Goal: Information Seeking & Learning: Learn about a topic

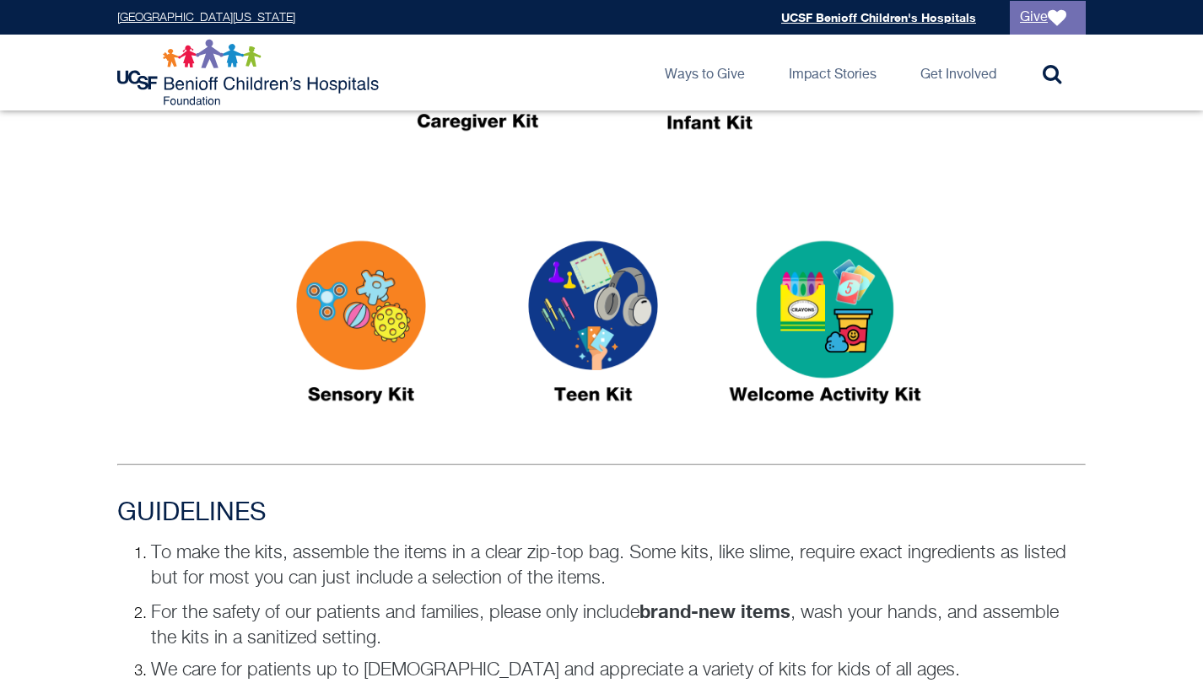
scroll to position [813, 0]
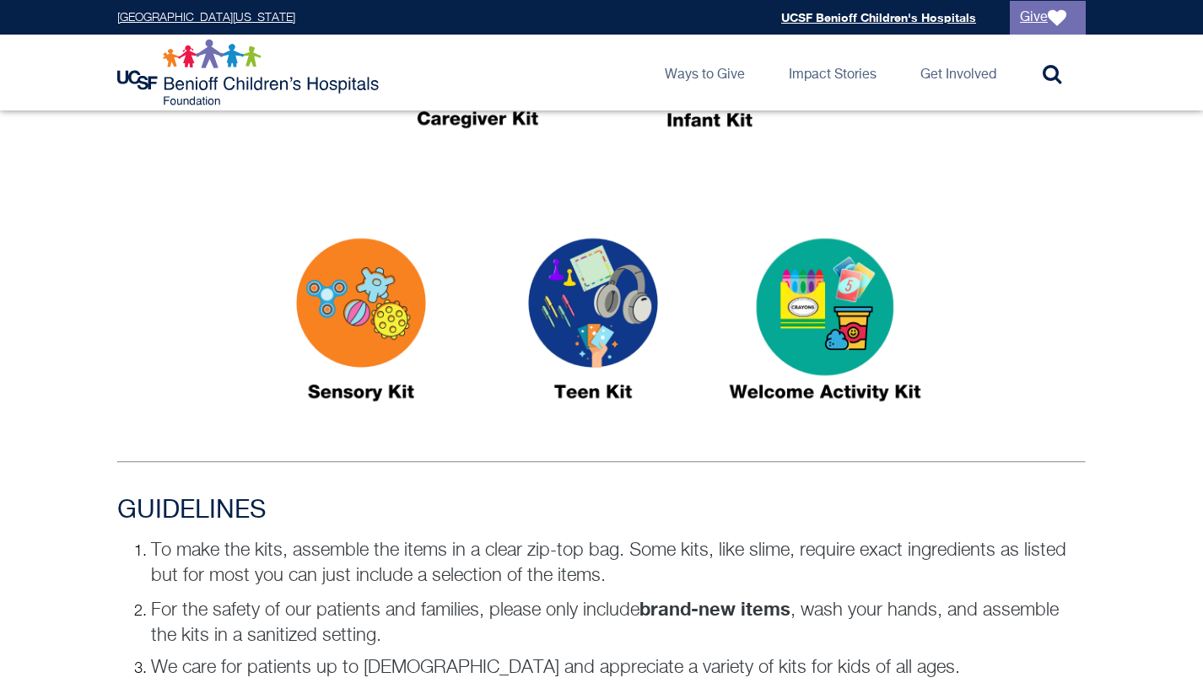
click at [636, 325] on img at bounding box center [593, 327] width 211 height 243
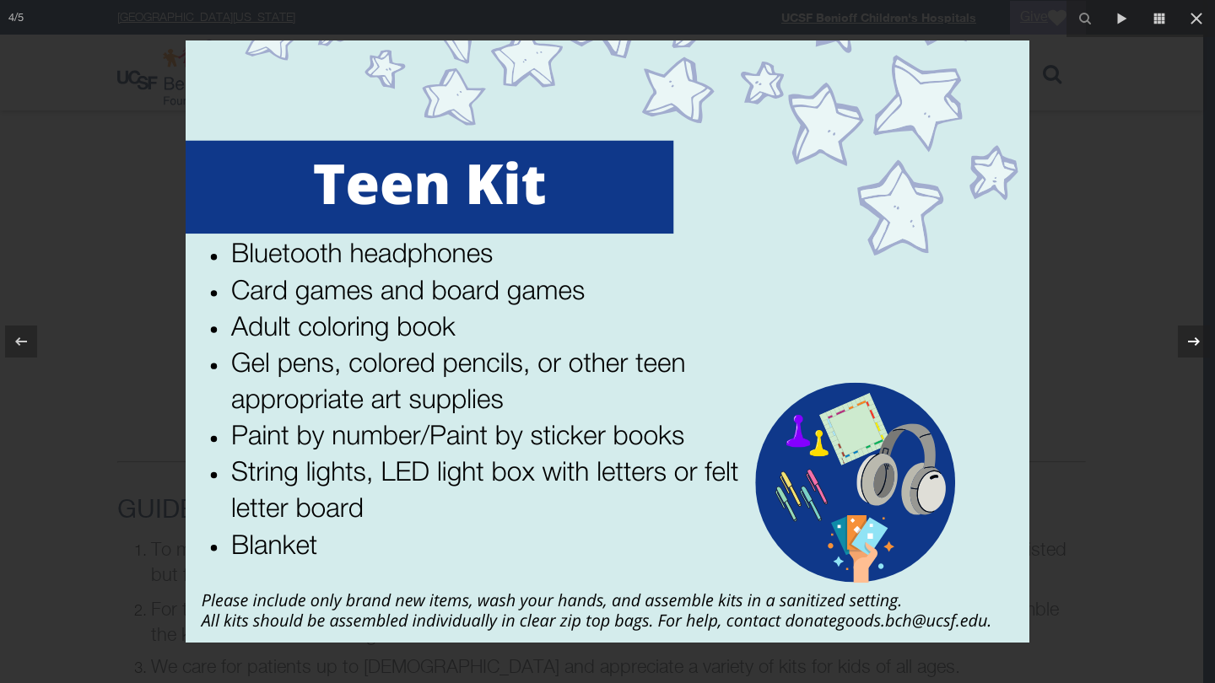
click at [1192, 346] on icon at bounding box center [1194, 342] width 20 height 20
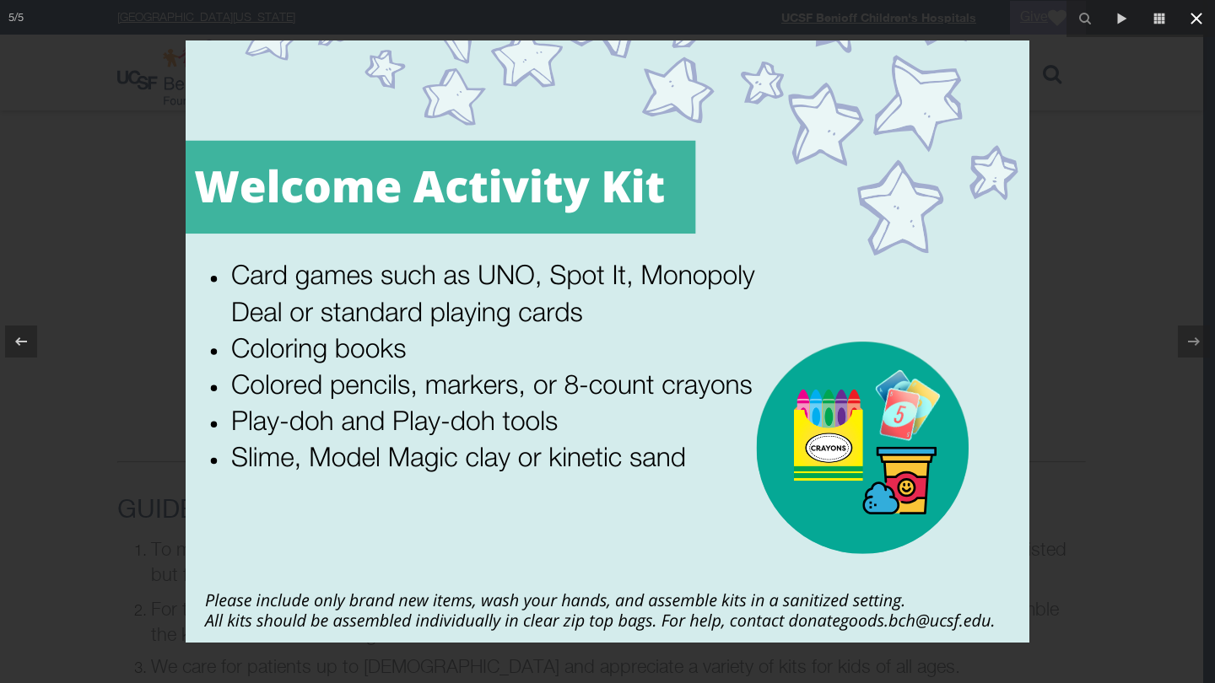
click at [1191, 21] on icon at bounding box center [1196, 18] width 20 height 20
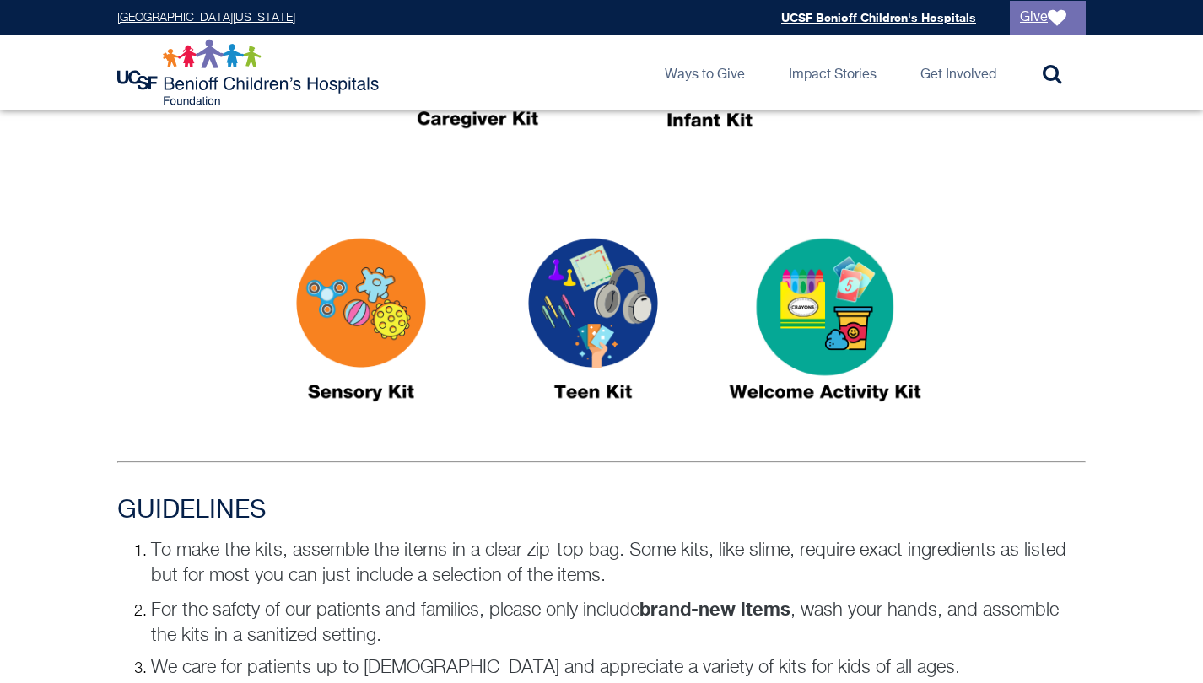
click at [316, 360] on img at bounding box center [361, 327] width 211 height 243
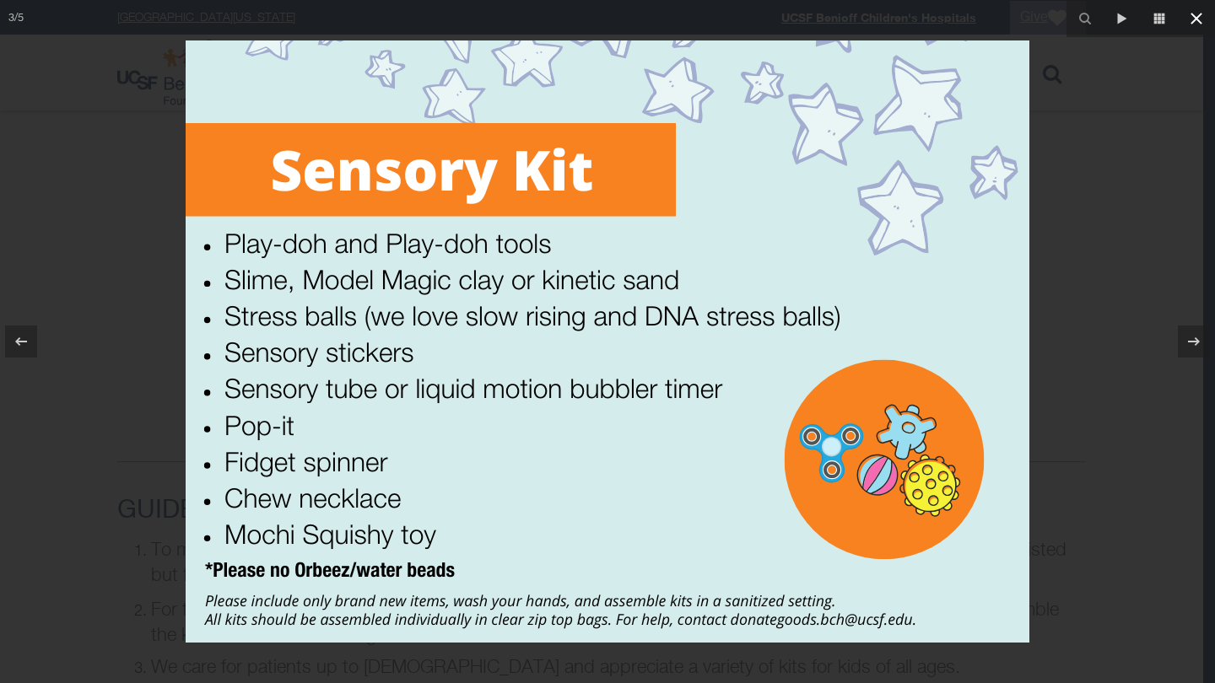
click at [1187, 19] on icon at bounding box center [1196, 18] width 20 height 20
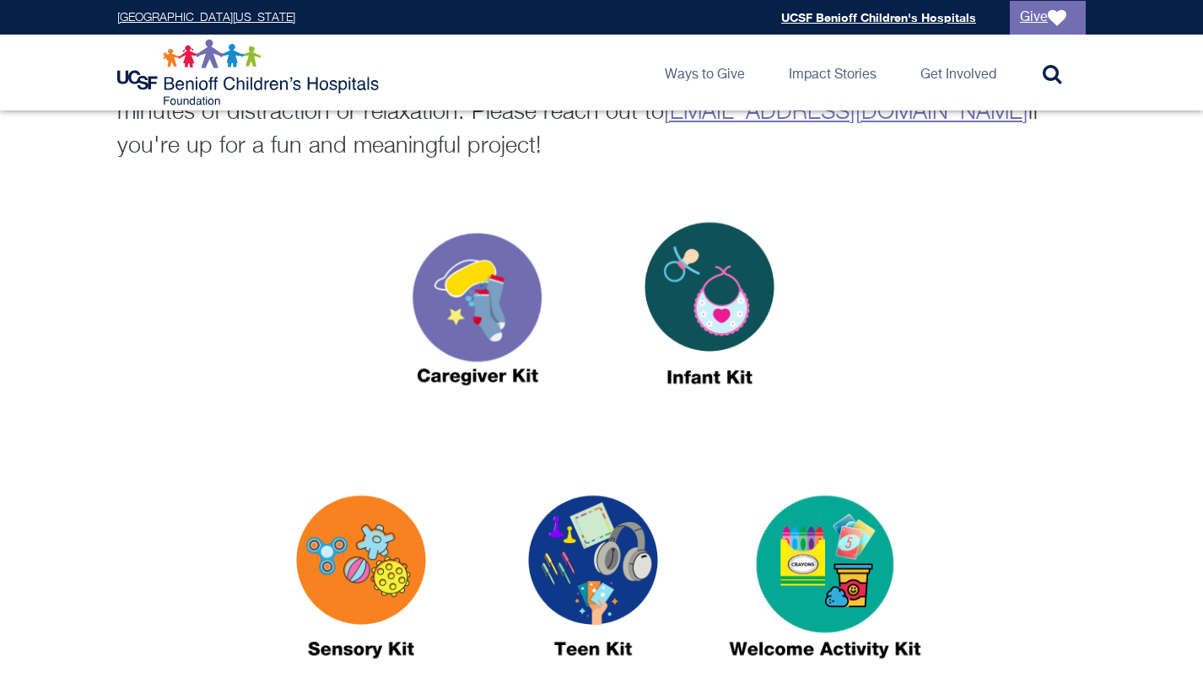
scroll to position [548, 0]
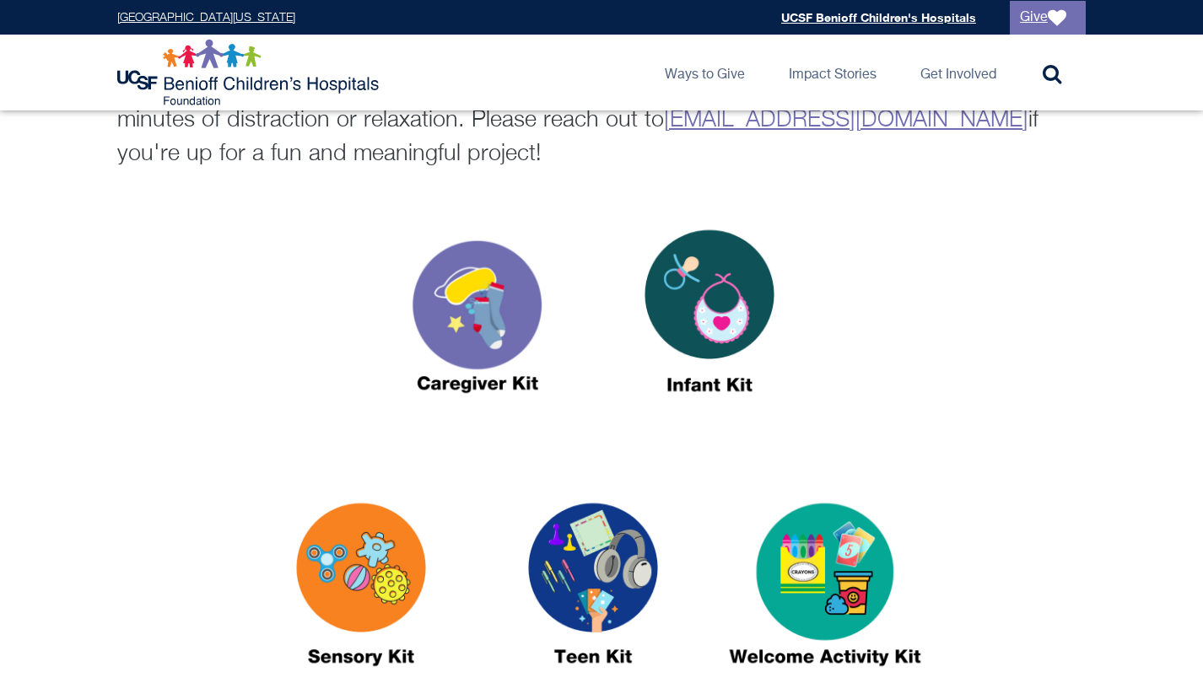
click at [494, 289] on img at bounding box center [477, 318] width 211 height 243
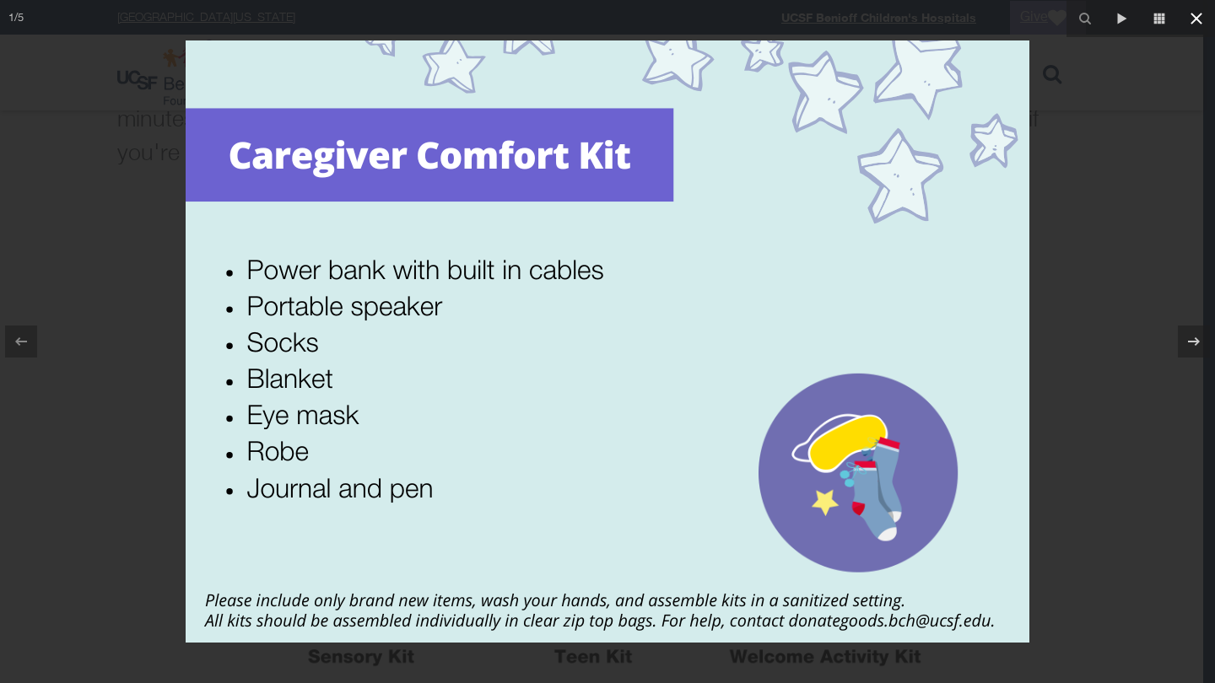
click at [1197, 19] on icon at bounding box center [1197, 19] width 12 height 12
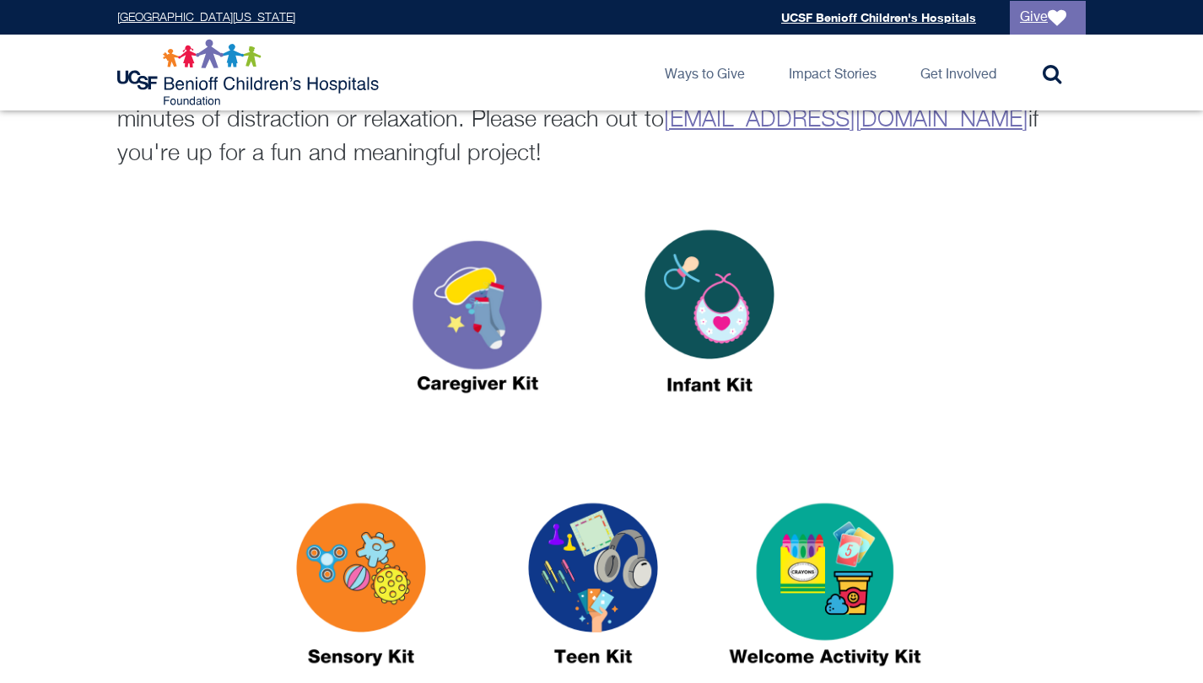
click at [716, 312] on img at bounding box center [709, 318] width 211 height 243
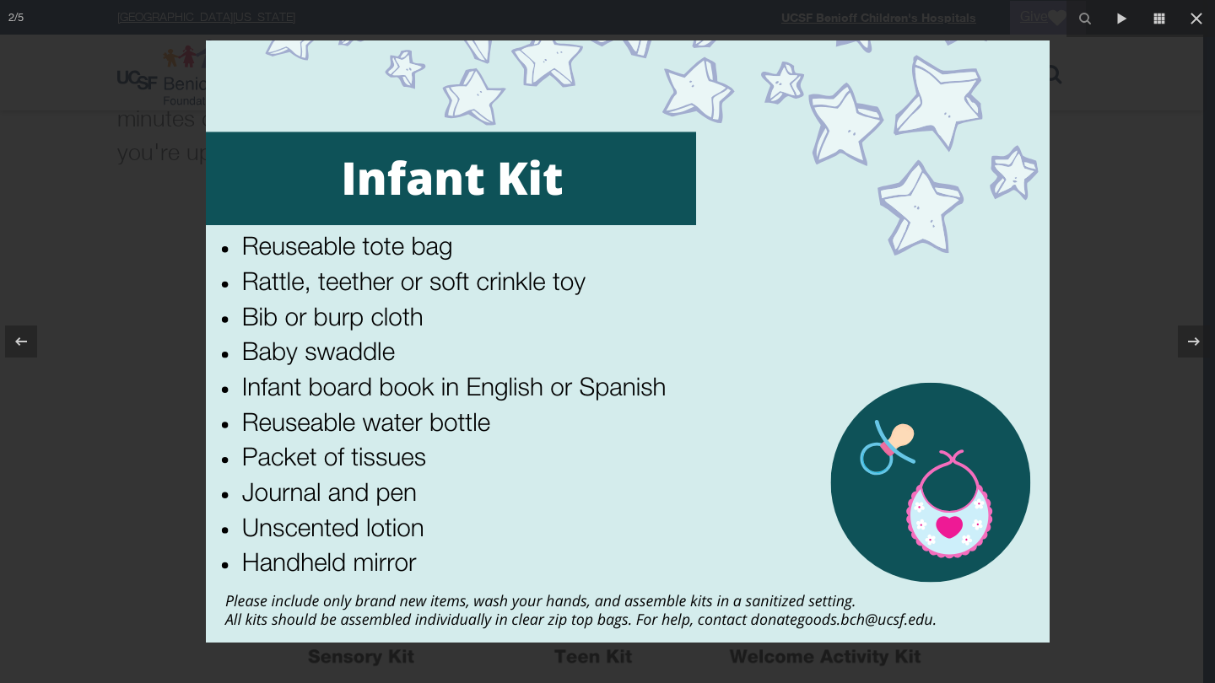
drag, startPoint x: 750, startPoint y: 74, endPoint x: 778, endPoint y: 89, distance: 31.3
click at [778, 89] on img at bounding box center [628, 342] width 844 height 602
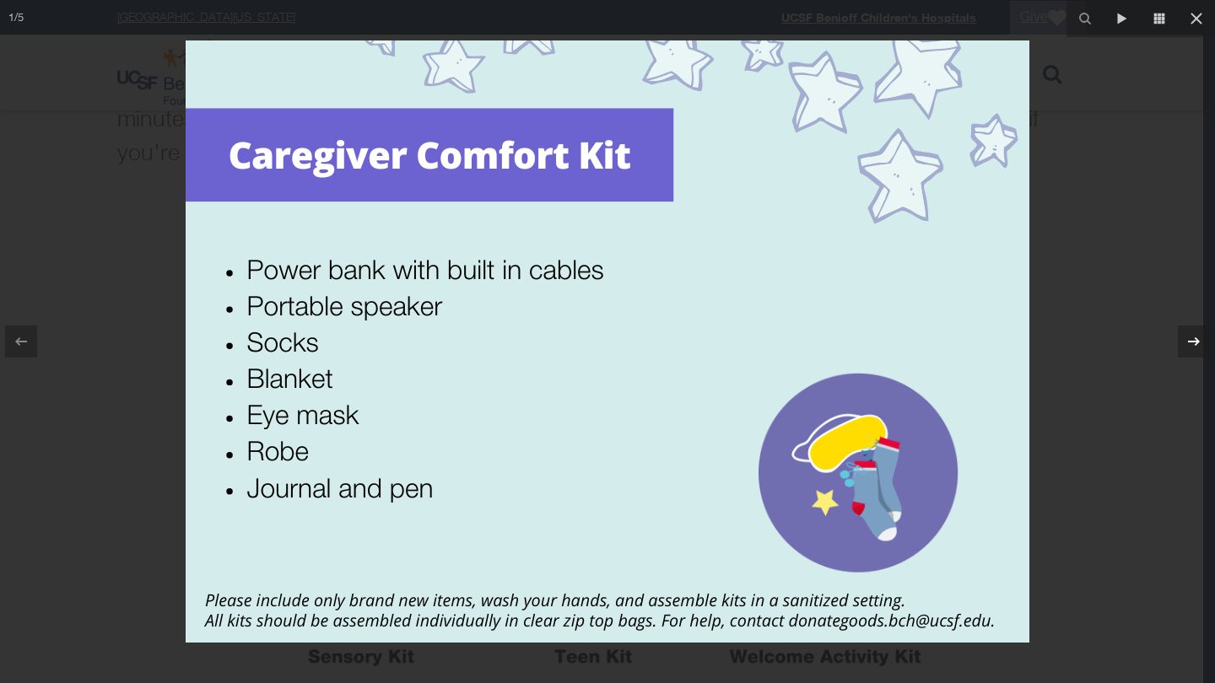
click at [1191, 354] on div at bounding box center [1194, 342] width 32 height 32
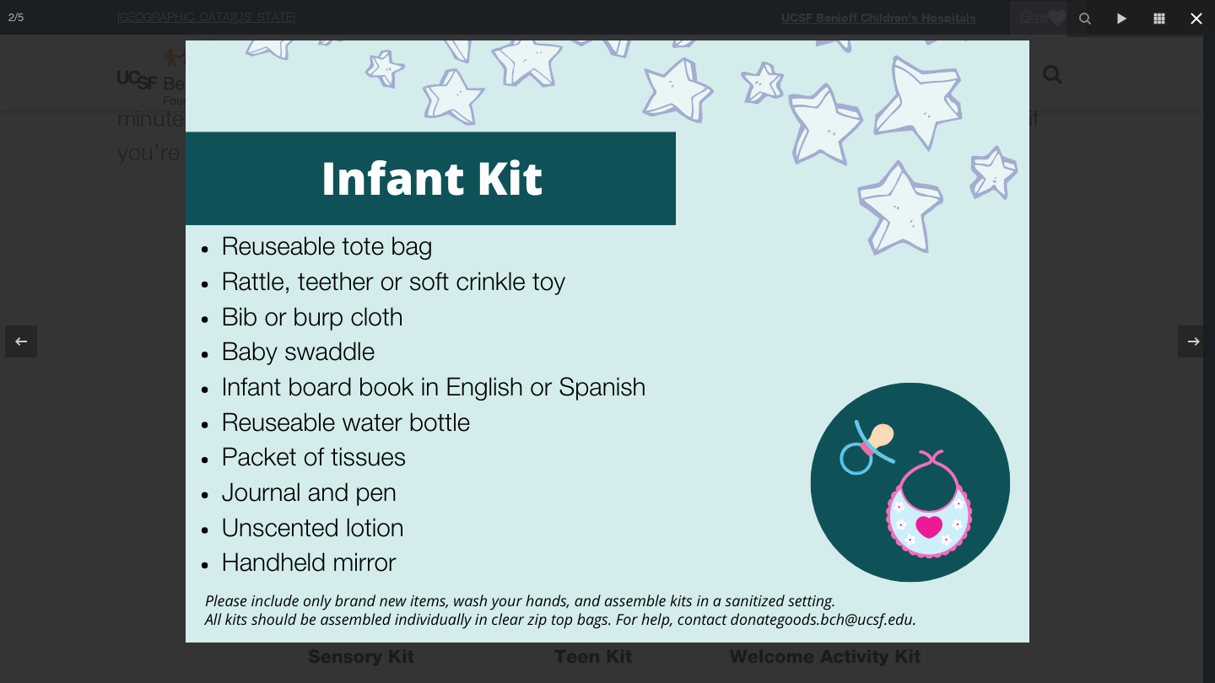
click at [1191, 24] on icon at bounding box center [1197, 19] width 12 height 12
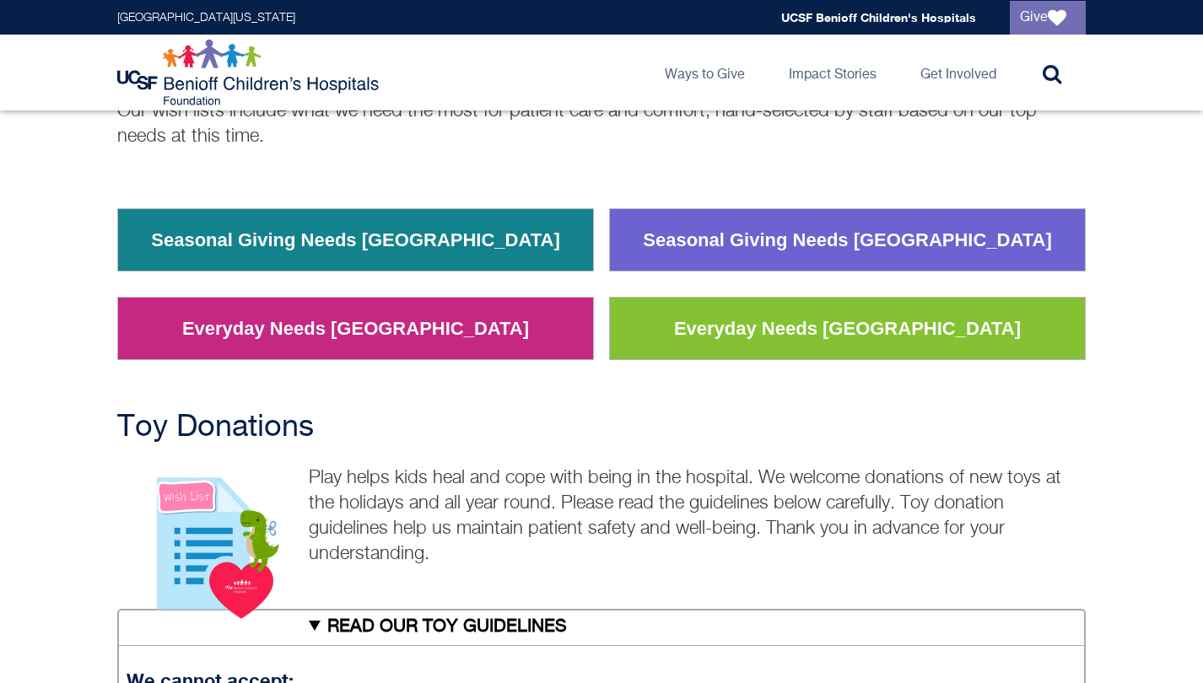
scroll to position [218, 0]
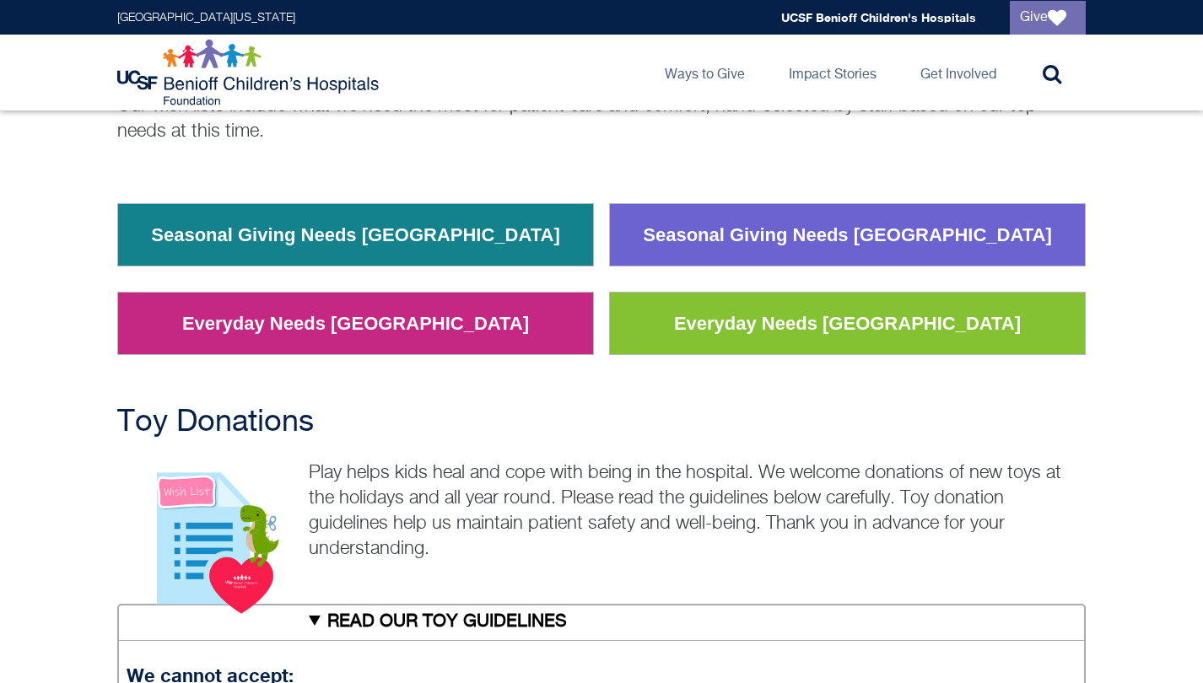
click at [348, 322] on link "Everyday Needs [GEOGRAPHIC_DATA]" at bounding box center [356, 324] width 372 height 44
click at [368, 240] on link "Seasonal Giving Needs [GEOGRAPHIC_DATA]" at bounding box center [355, 235] width 435 height 44
